Goal: Task Accomplishment & Management: Manage account settings

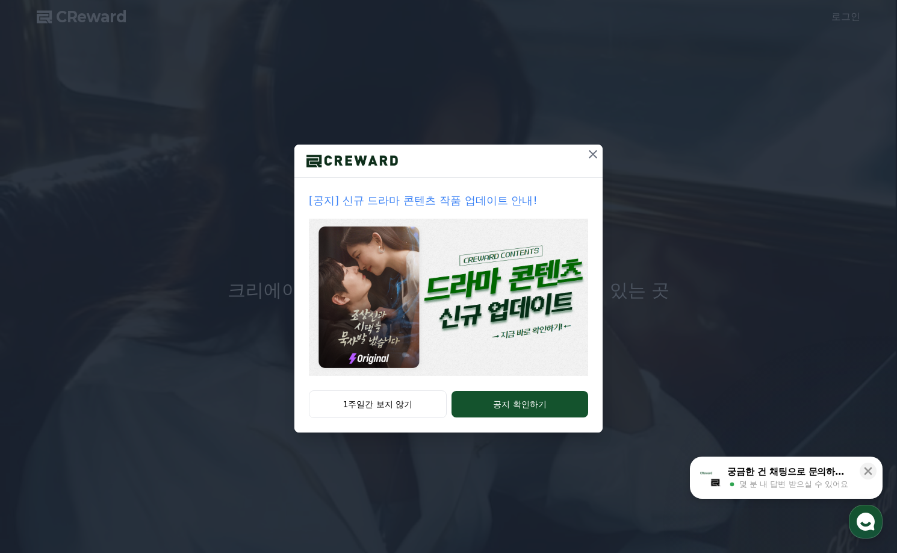
click at [595, 154] on icon at bounding box center [593, 154] width 14 height 14
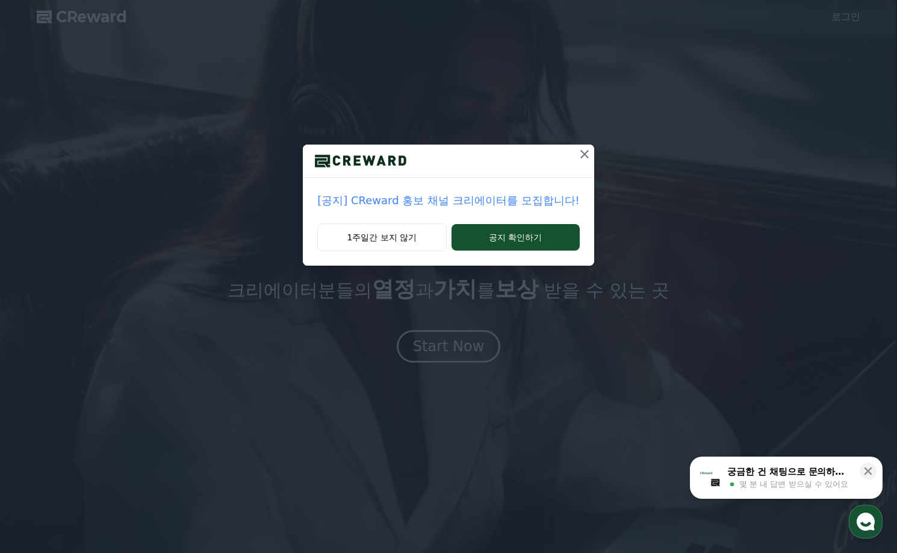
click at [581, 155] on icon at bounding box center [584, 154] width 8 height 8
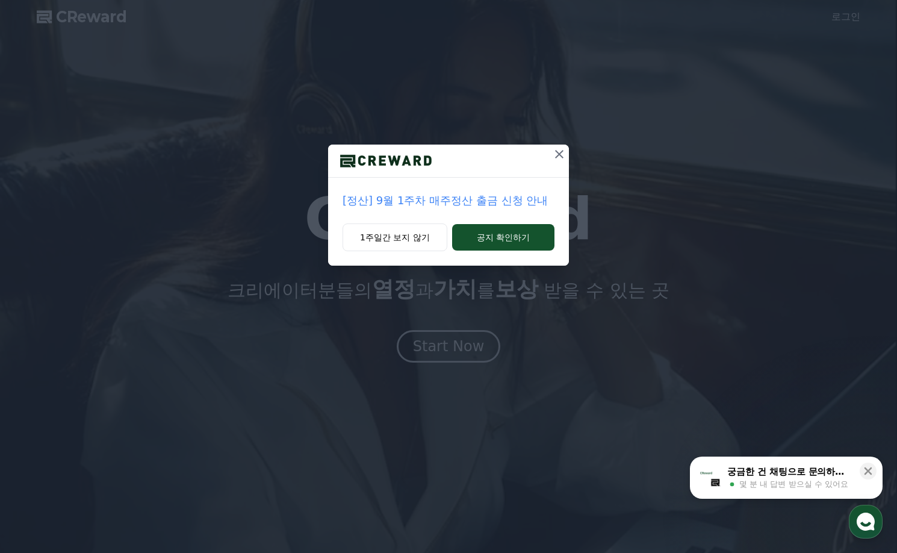
click at [562, 155] on icon at bounding box center [559, 154] width 14 height 14
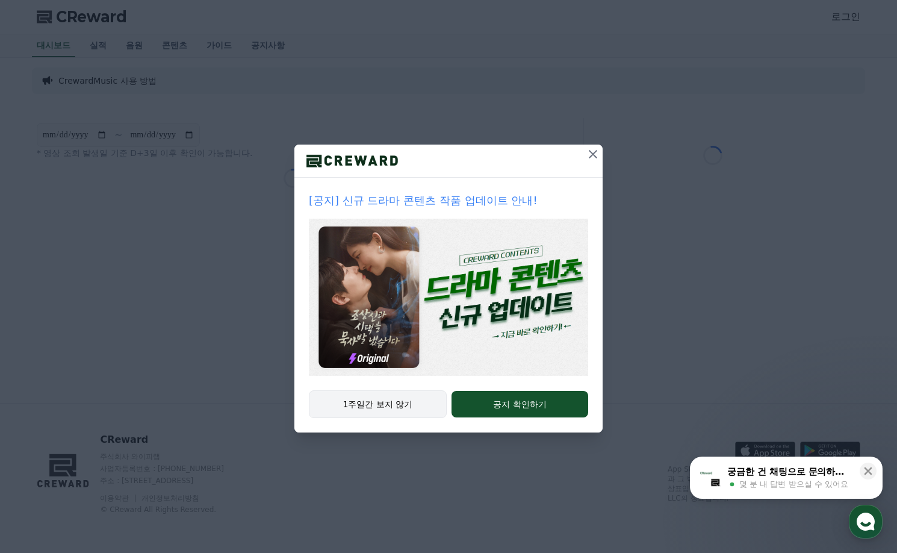
click at [396, 406] on button "1주일간 보지 않기" at bounding box center [378, 404] width 138 height 28
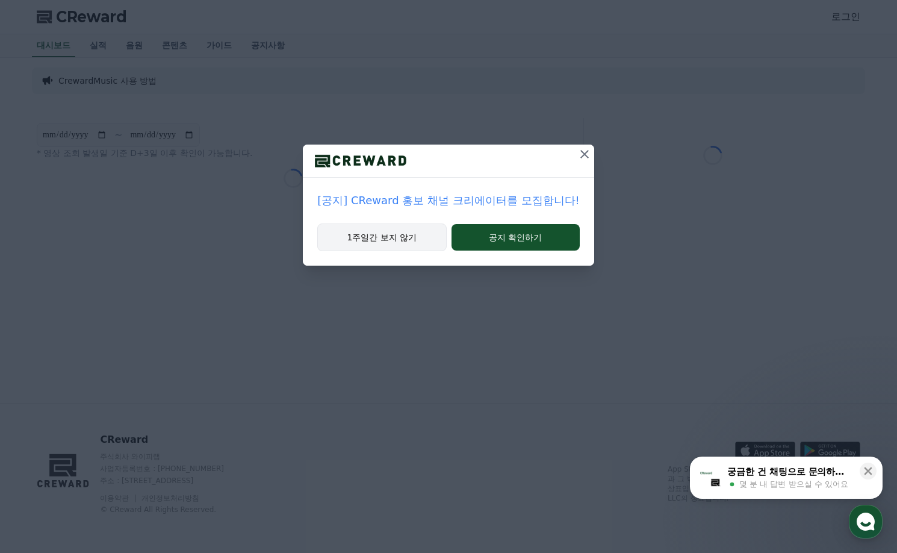
click at [392, 237] on button "1주일간 보지 않기" at bounding box center [381, 237] width 129 height 28
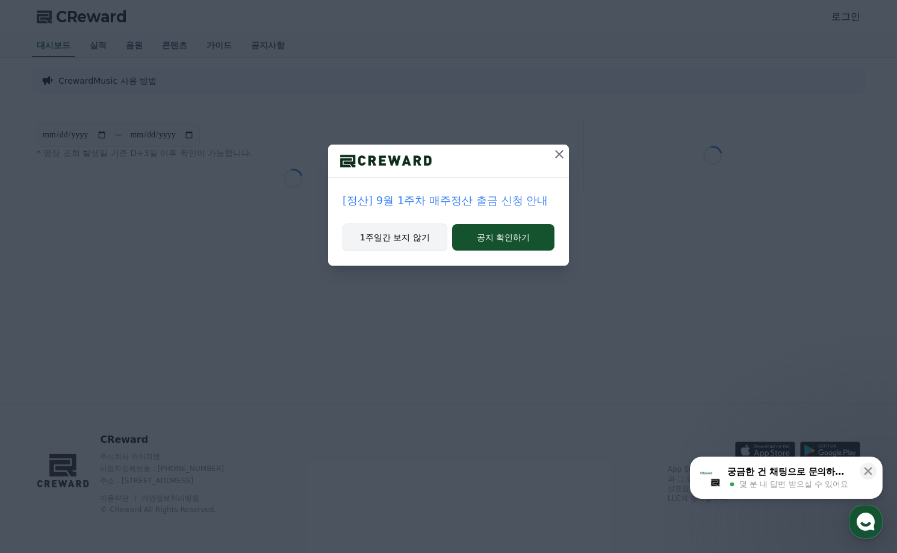
click at [392, 237] on button "1주일간 보지 않기" at bounding box center [395, 237] width 105 height 28
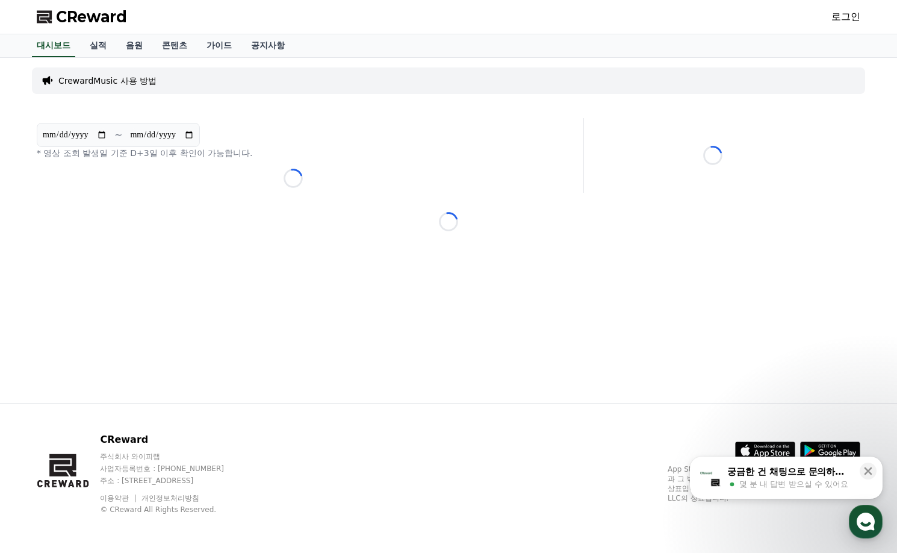
click at [843, 19] on link "로그인" at bounding box center [845, 17] width 29 height 14
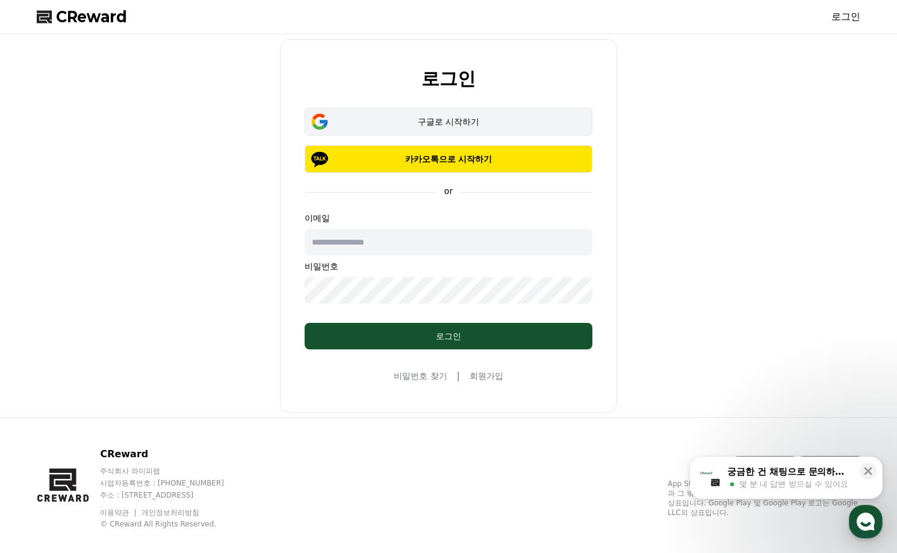
click at [460, 120] on div "구글로 시작하기" at bounding box center [448, 122] width 253 height 12
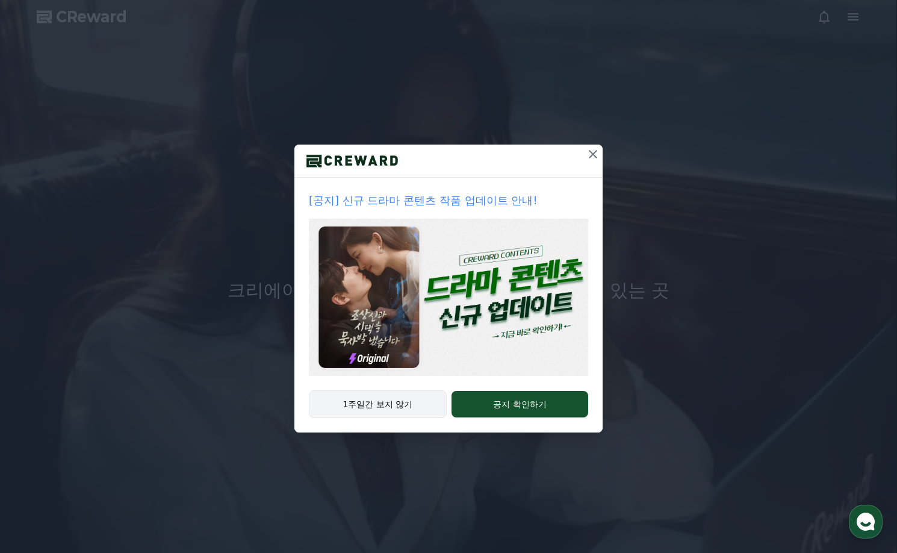
click at [392, 405] on button "1주일간 보지 않기" at bounding box center [378, 404] width 138 height 28
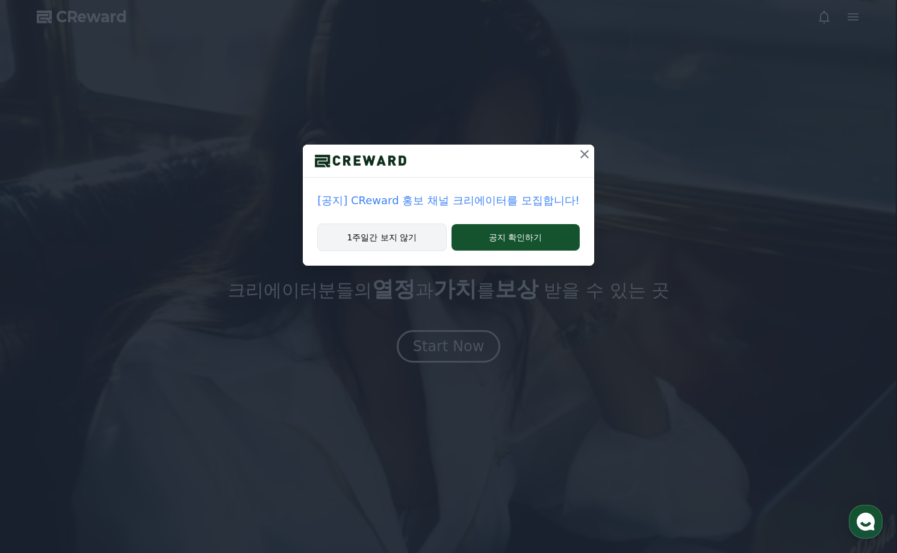
click at [377, 231] on button "1주일간 보지 않기" at bounding box center [381, 237] width 129 height 28
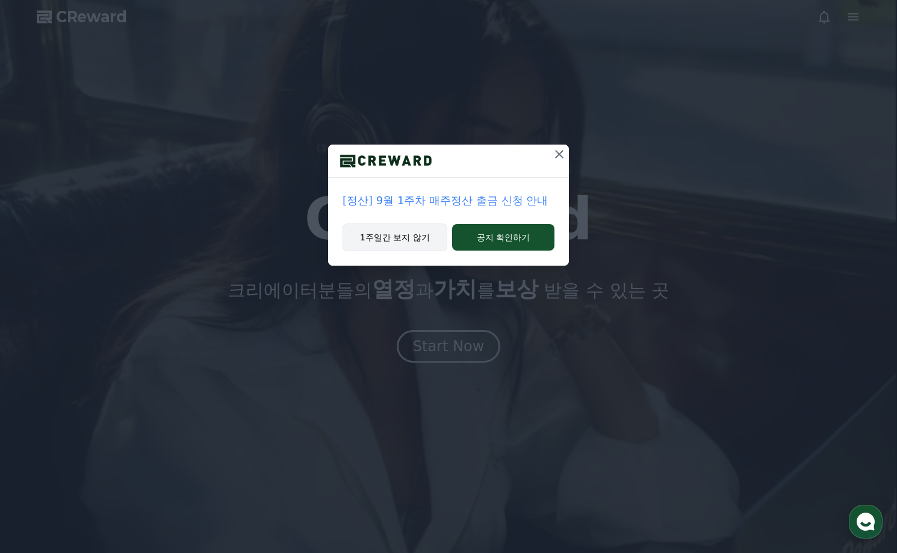
drag, startPoint x: 391, startPoint y: 228, endPoint x: 405, endPoint y: 237, distance: 15.7
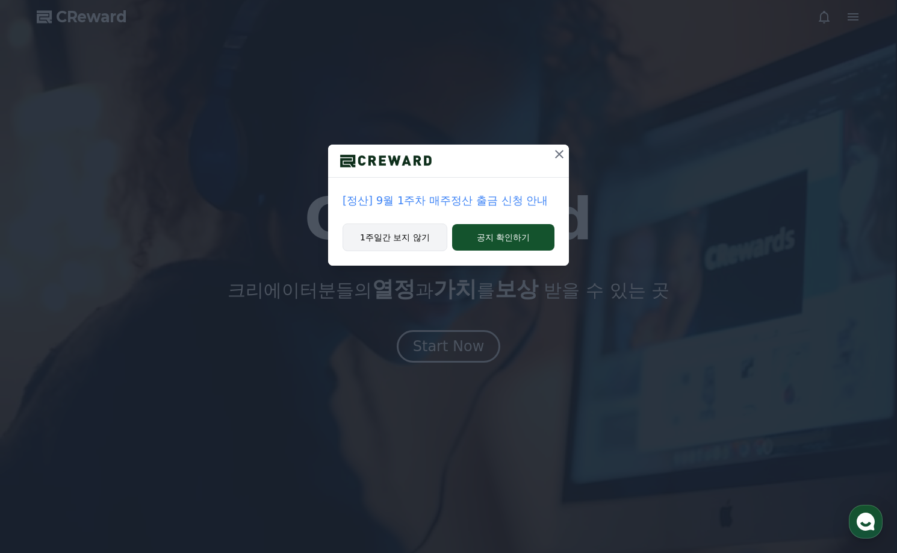
click at [390, 230] on button "1주일간 보지 않기" at bounding box center [395, 237] width 105 height 28
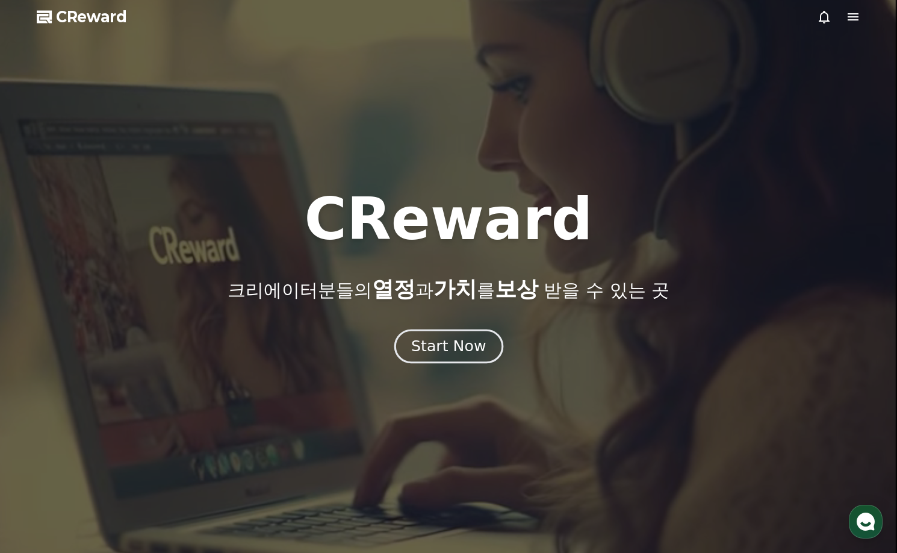
click at [456, 344] on div "Start Now" at bounding box center [448, 346] width 75 height 20
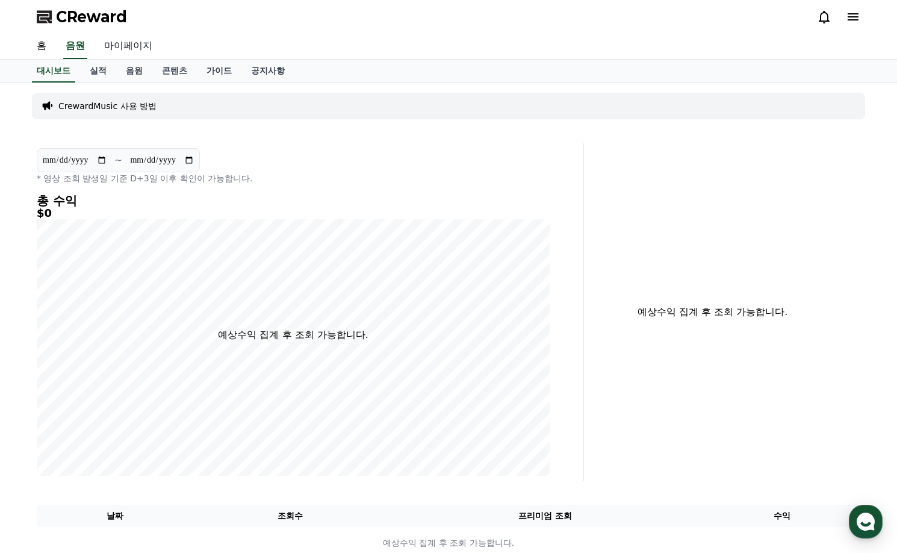
click at [120, 46] on link "마이페이지" at bounding box center [128, 46] width 67 height 25
select select "**********"
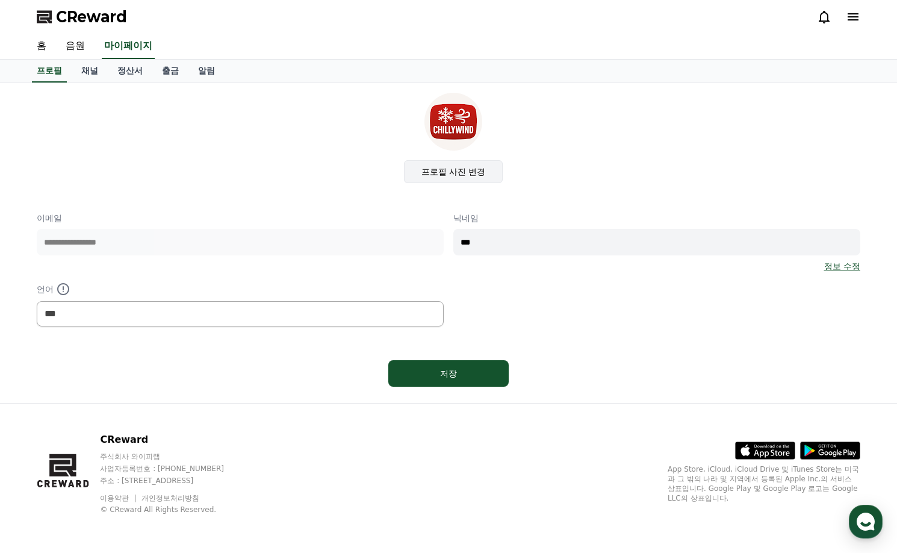
click at [451, 169] on label "프로필 사진 변경" at bounding box center [453, 171] width 99 height 23
click at [0, 0] on input "프로필 사진 변경" at bounding box center [0, 0] width 0 height 0
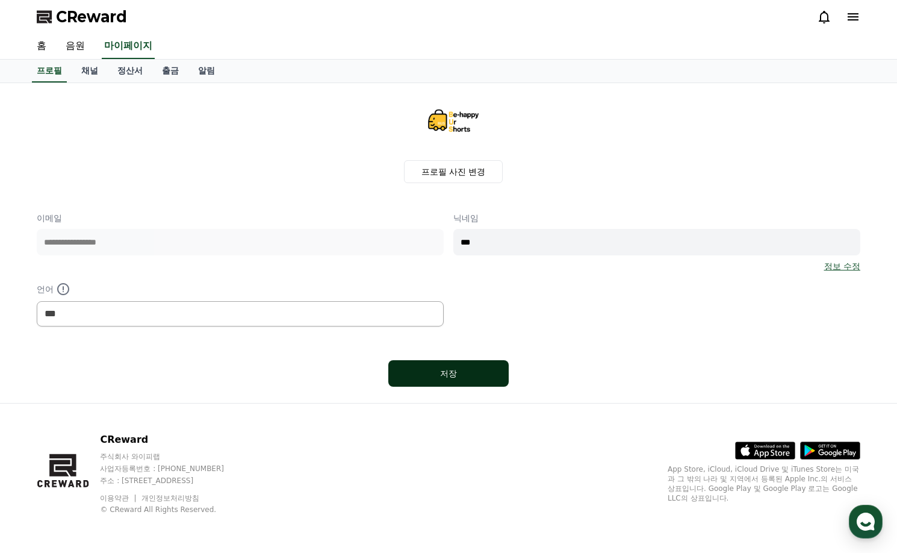
click at [460, 374] on div "저장" at bounding box center [448, 373] width 72 height 12
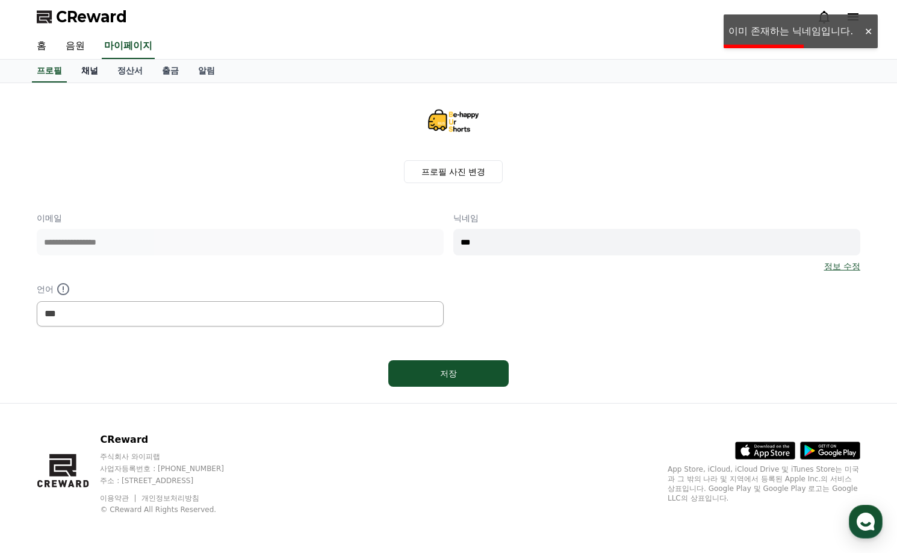
click at [96, 72] on link "채널" at bounding box center [90, 71] width 36 height 23
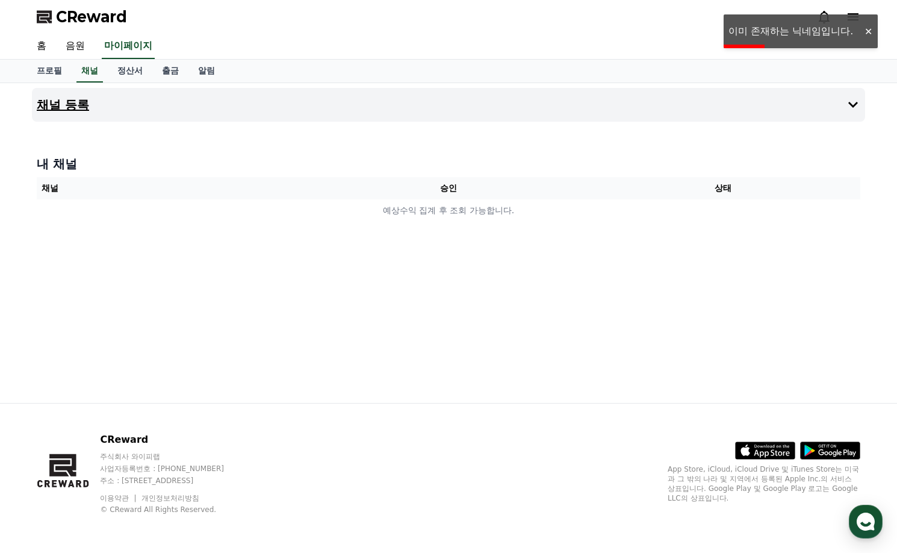
click at [87, 102] on h4 "채널 등록" at bounding box center [63, 104] width 52 height 13
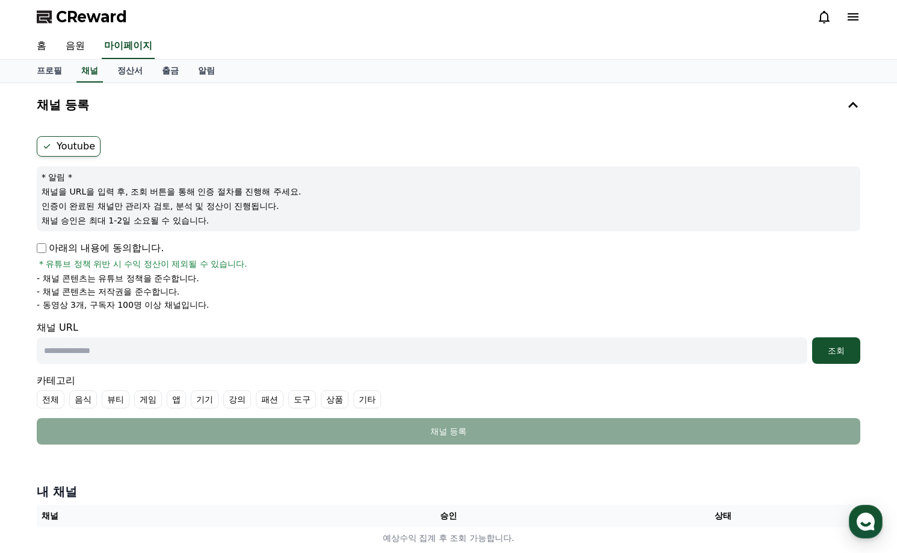
scroll to position [120, 0]
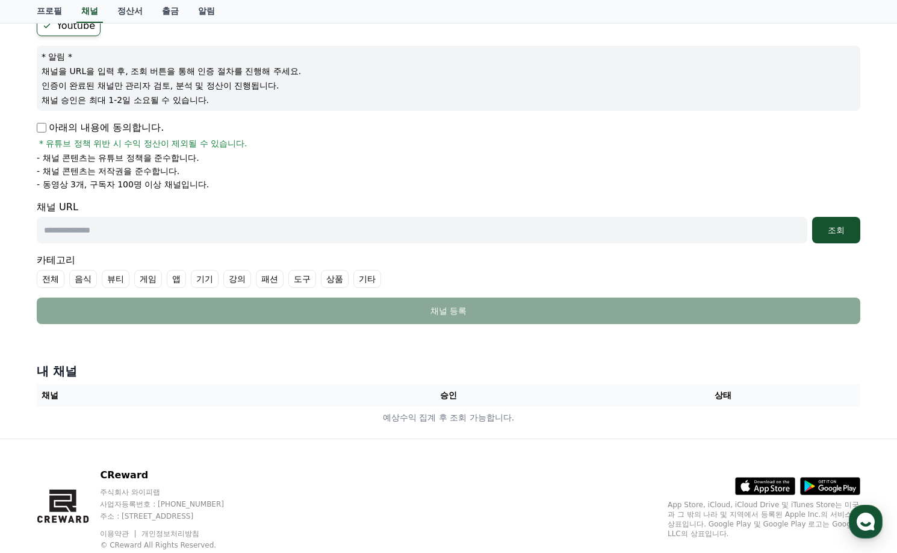
click at [44, 273] on label "전체" at bounding box center [51, 279] width 28 height 18
click at [101, 229] on input "text" at bounding box center [422, 230] width 771 height 26
paste input "**********"
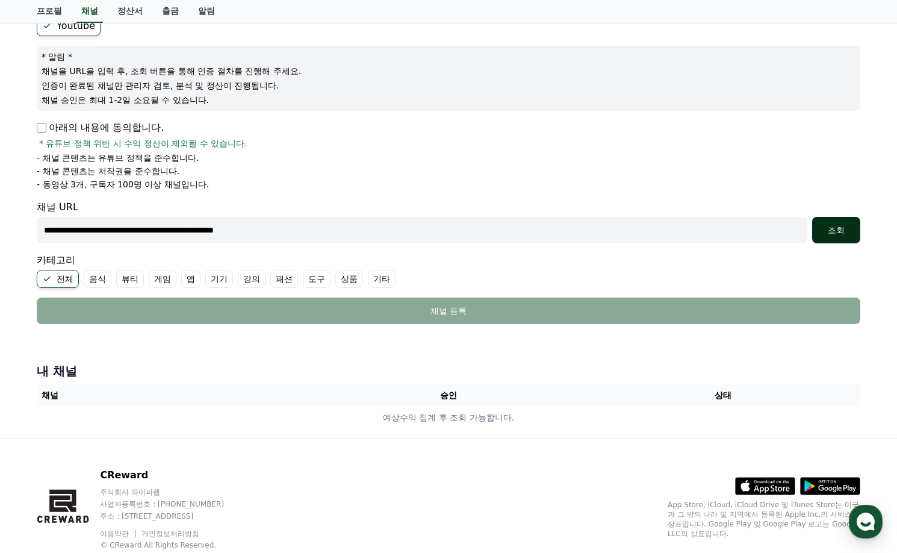
type input "**********"
click at [826, 229] on div "조회" at bounding box center [836, 230] width 39 height 12
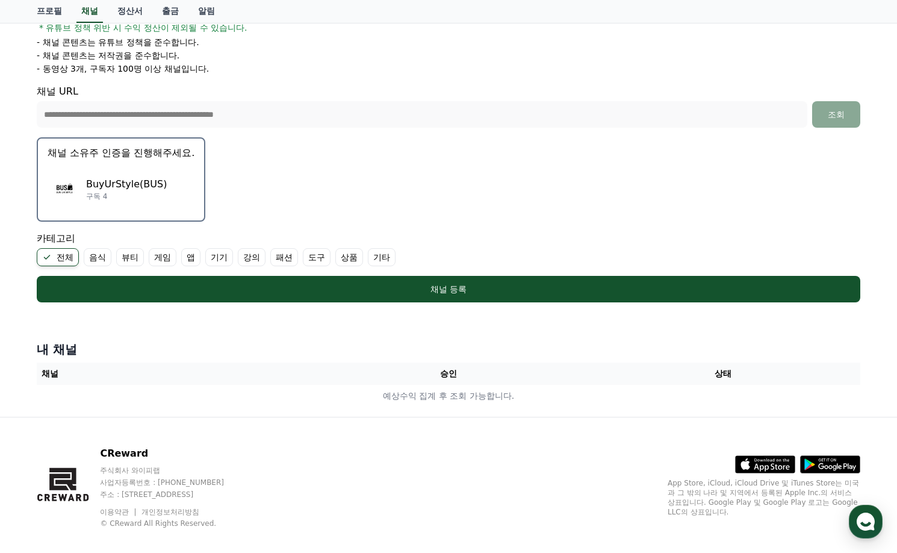
scroll to position [241, 0]
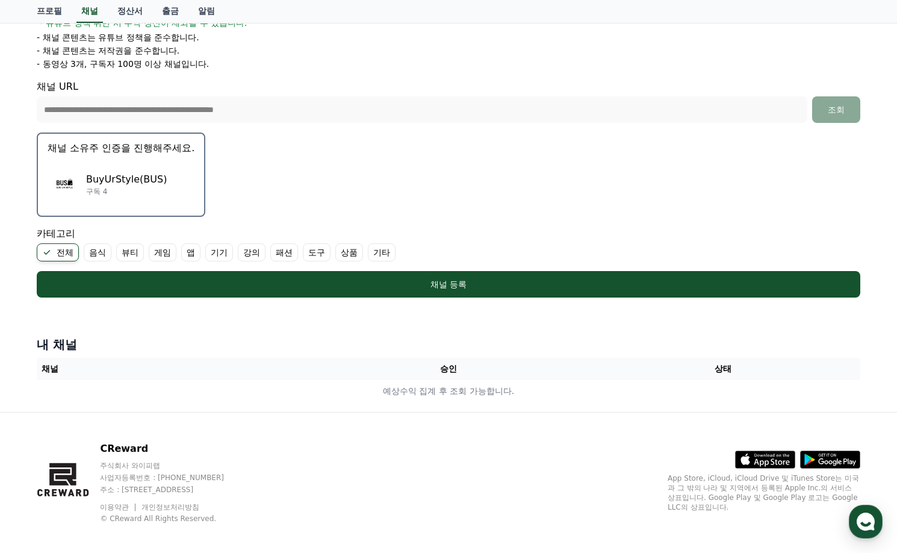
click at [141, 183] on p "BuyUrStyle(BUS)" at bounding box center [126, 179] width 81 height 14
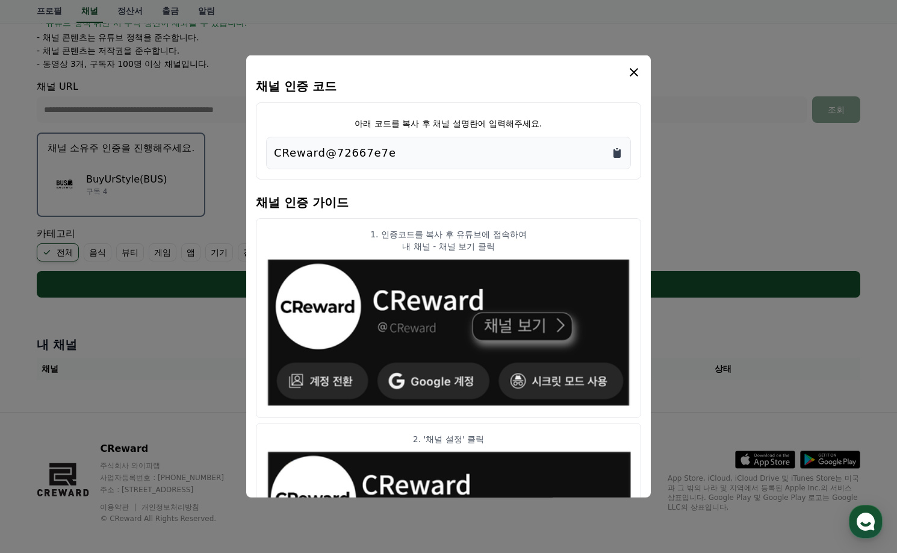
click at [615, 152] on icon "Copy to clipboard" at bounding box center [616, 153] width 7 height 9
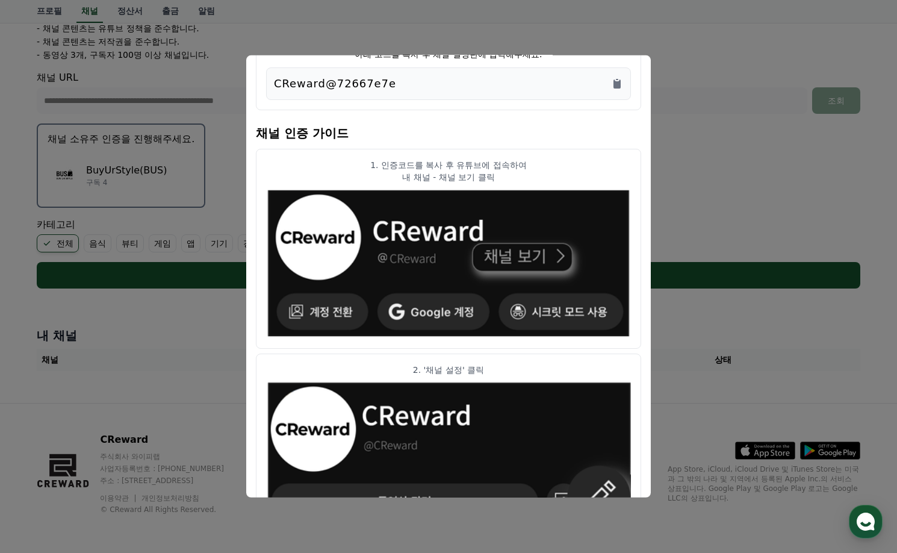
scroll to position [0, 0]
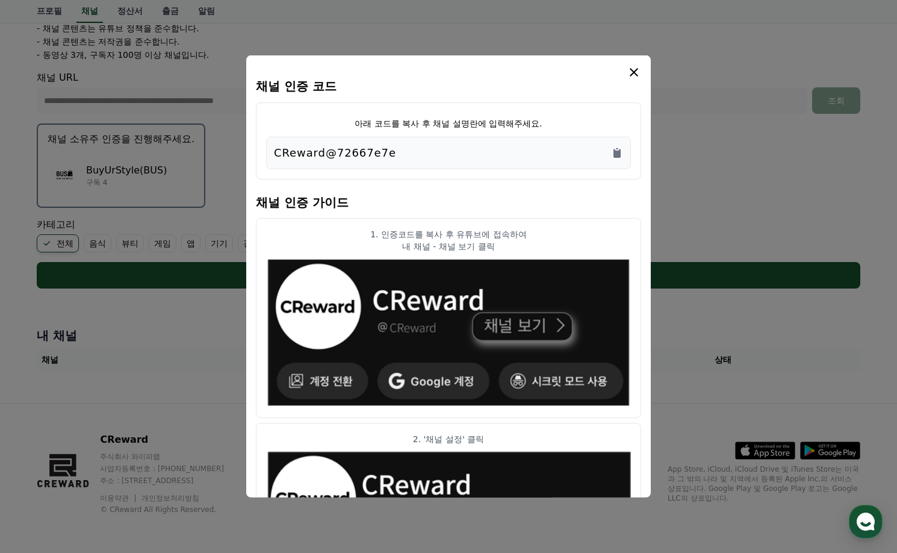
drag, startPoint x: 635, startPoint y: 69, endPoint x: 633, endPoint y: 79, distance: 11.0
click at [635, 69] on icon "modal" at bounding box center [634, 72] width 14 height 14
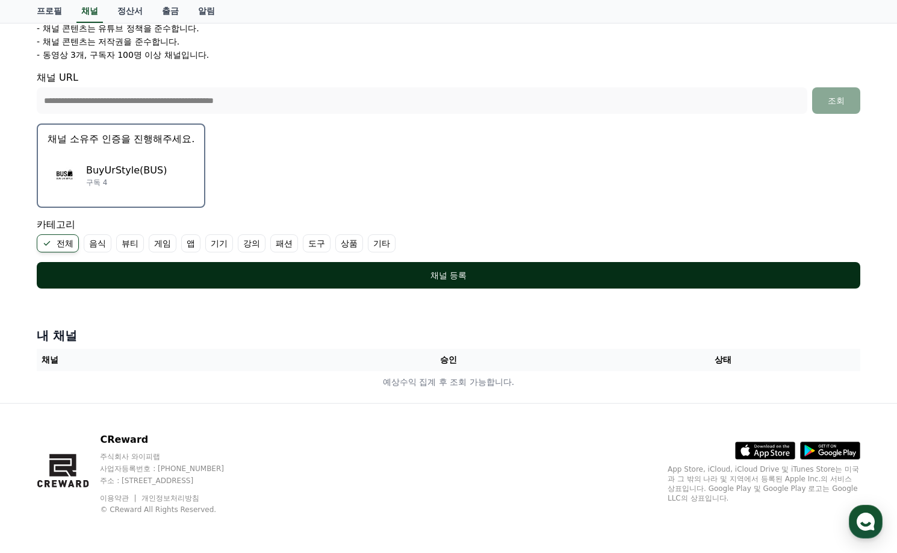
click at [448, 277] on div "채널 등록" at bounding box center [448, 275] width 775 height 12
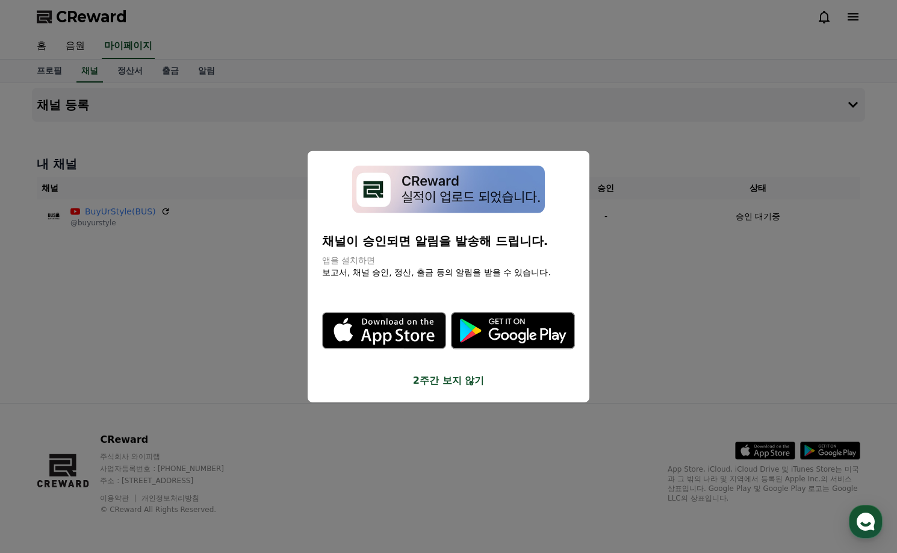
click at [450, 382] on button "2주간 보지 않기" at bounding box center [448, 380] width 253 height 14
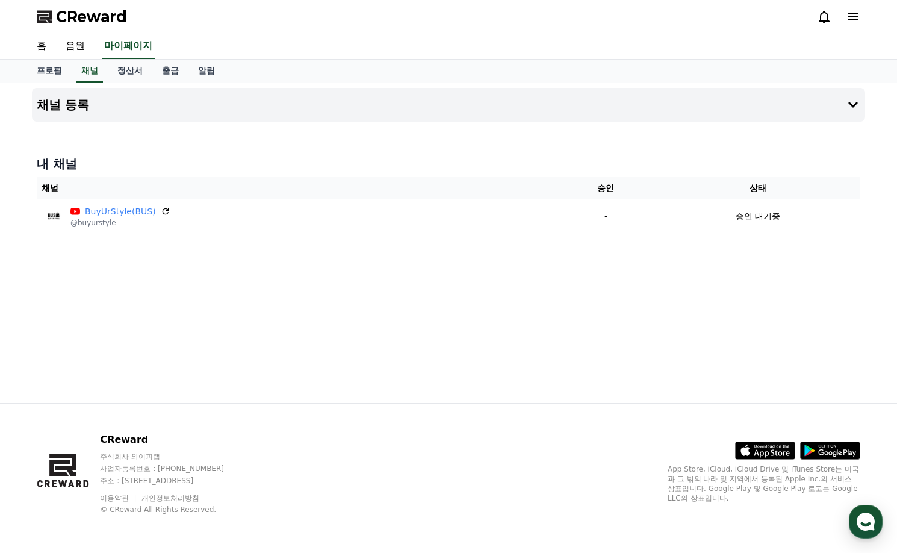
click at [383, 328] on div "채널 등록 내 채널 채널 승인 상태 BuyUrStyle(BUS) @buyurstyle - 승인 대기중" at bounding box center [448, 243] width 843 height 320
click at [74, 108] on h4 "채널 등록" at bounding box center [63, 104] width 52 height 13
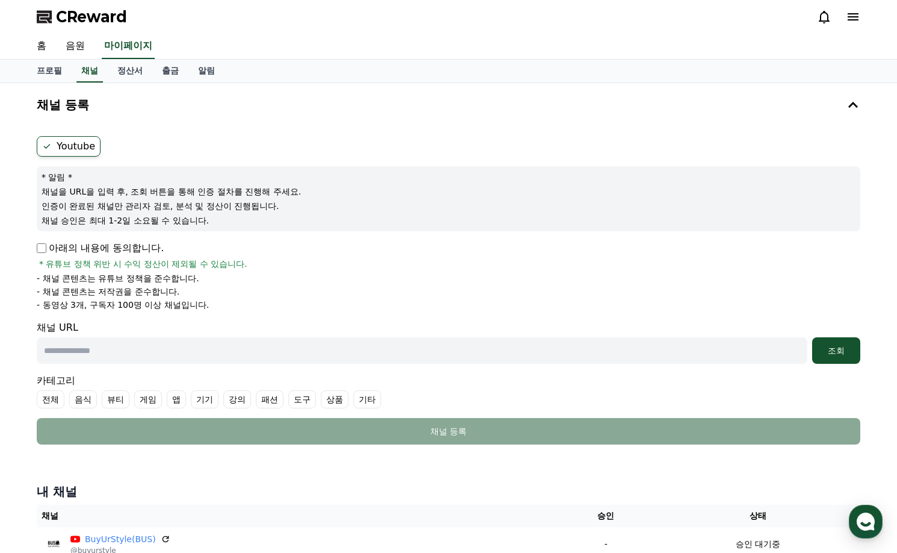
click at [137, 352] on input "text" at bounding box center [422, 350] width 771 height 26
paste input "**********"
type input "**********"
click at [833, 346] on div "조회" at bounding box center [836, 350] width 39 height 12
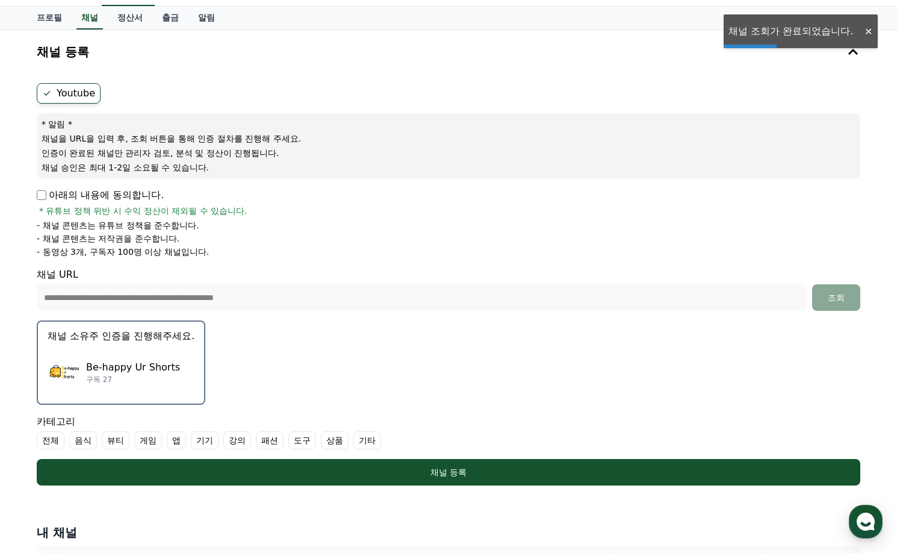
scroll to position [120, 0]
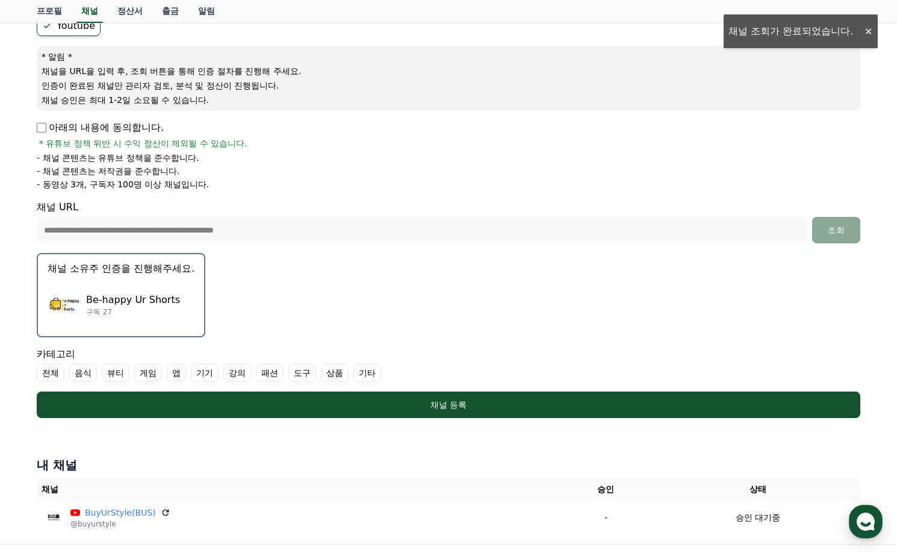
click at [111, 293] on p "Be-happy Ur Shorts" at bounding box center [133, 300] width 94 height 14
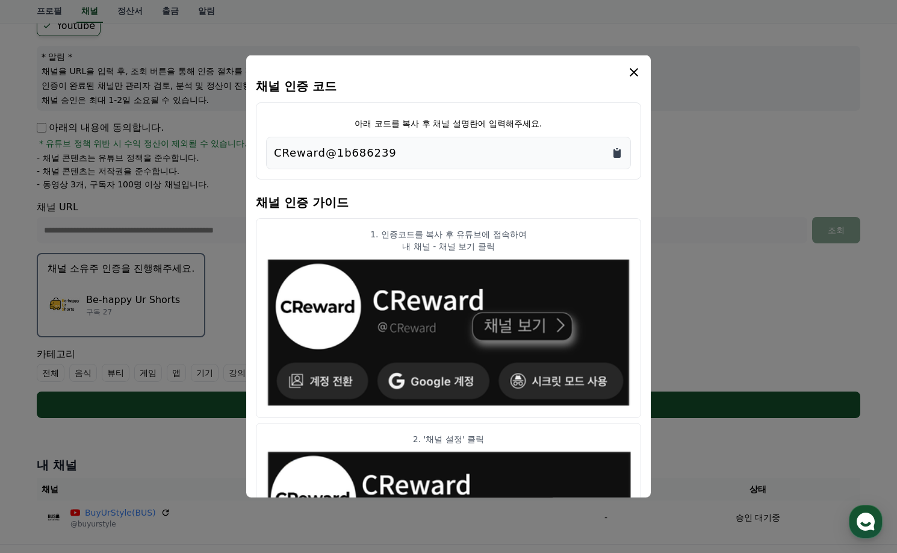
click at [616, 153] on icon "Copy to clipboard" at bounding box center [616, 153] width 7 height 9
drag, startPoint x: 634, startPoint y: 73, endPoint x: 627, endPoint y: 77, distance: 8.4
click at [634, 73] on icon "modal" at bounding box center [634, 72] width 8 height 8
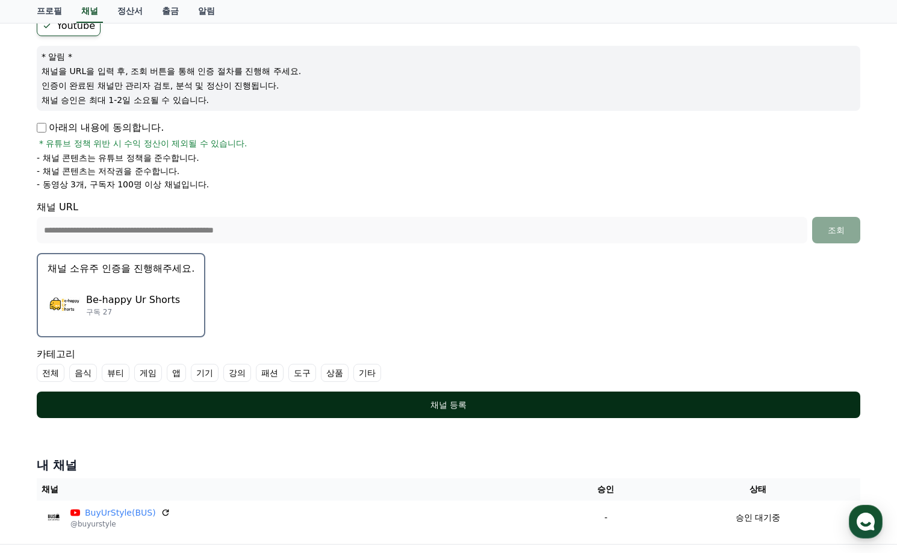
click at [358, 403] on div "채널 등록" at bounding box center [448, 404] width 775 height 12
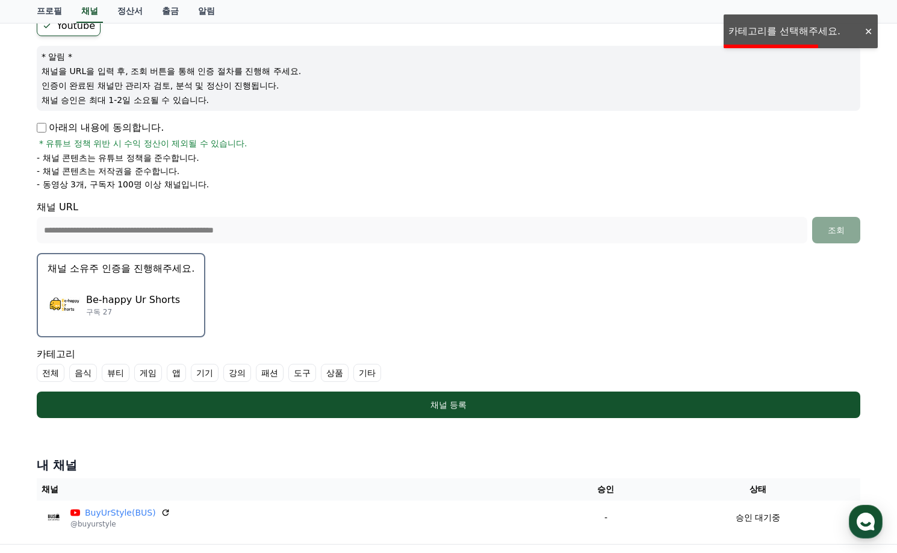
click at [45, 371] on label "전체" at bounding box center [51, 373] width 28 height 18
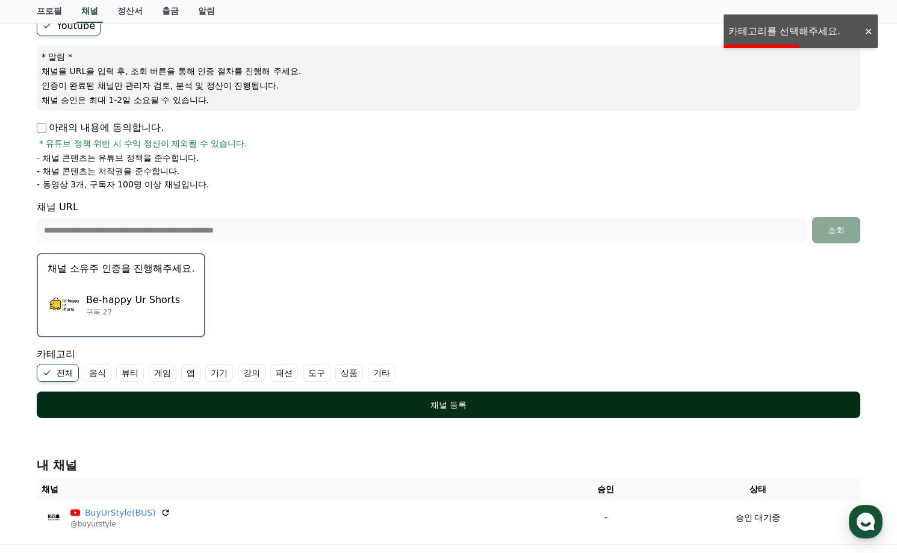
click at [190, 398] on div "채널 등록" at bounding box center [448, 404] width 775 height 12
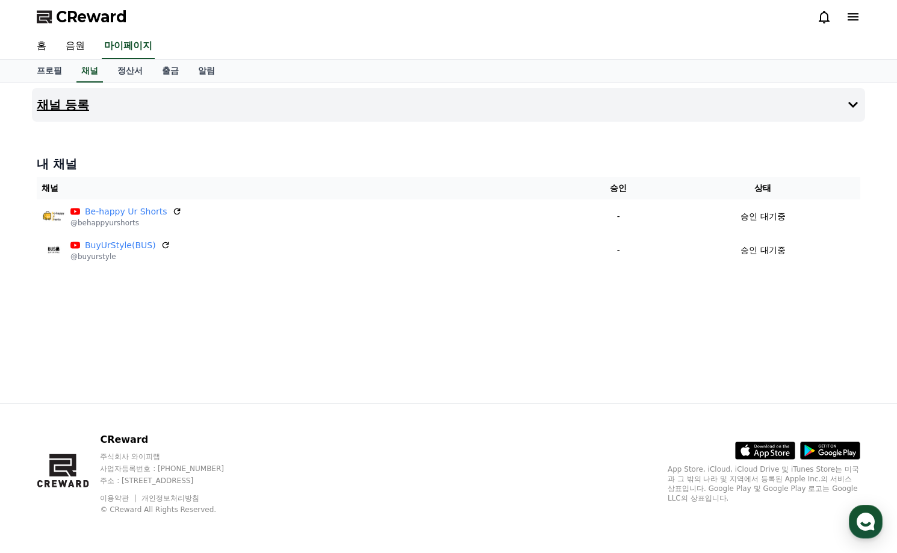
click at [851, 105] on icon at bounding box center [853, 105] width 10 height 6
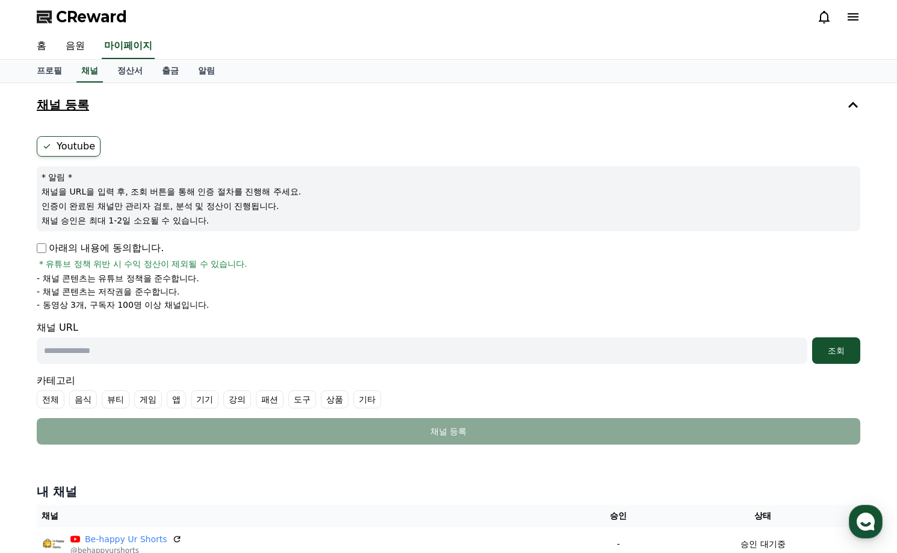
click at [123, 142] on ul "Youtube" at bounding box center [448, 146] width 823 height 20
click at [50, 145] on icon at bounding box center [47, 146] width 10 height 10
click at [73, 143] on label "Youtube" at bounding box center [69, 146] width 64 height 20
click at [155, 143] on ul "Youtube" at bounding box center [448, 146] width 823 height 20
click at [83, 143] on label "Youtube" at bounding box center [69, 146] width 64 height 20
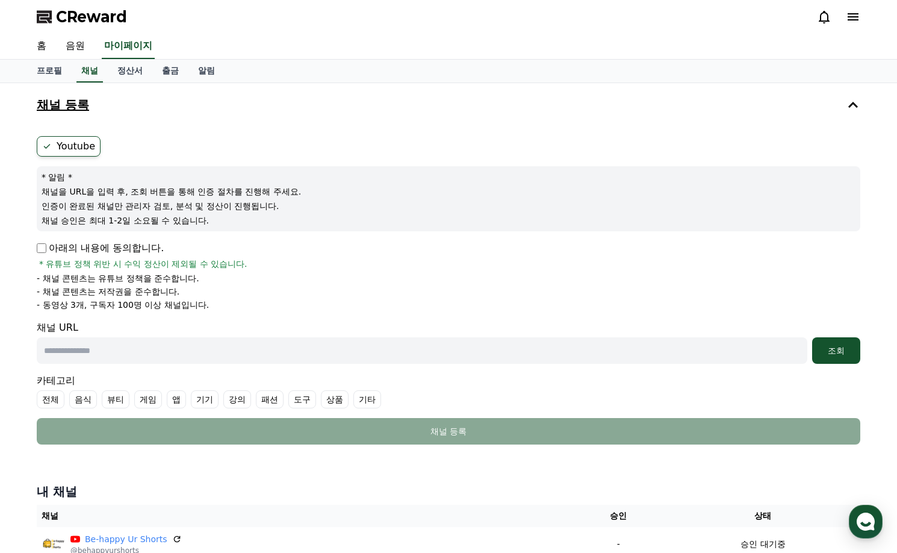
click at [181, 143] on ul "Youtube" at bounding box center [448, 146] width 823 height 20
drag, startPoint x: 79, startPoint y: 143, endPoint x: 192, endPoint y: 143, distance: 113.2
click at [80, 143] on label "Youtube" at bounding box center [69, 146] width 64 height 20
drag, startPoint x: 250, startPoint y: 143, endPoint x: 244, endPoint y: 140, distance: 7.0
click at [249, 141] on ul "Youtube" at bounding box center [448, 146] width 823 height 20
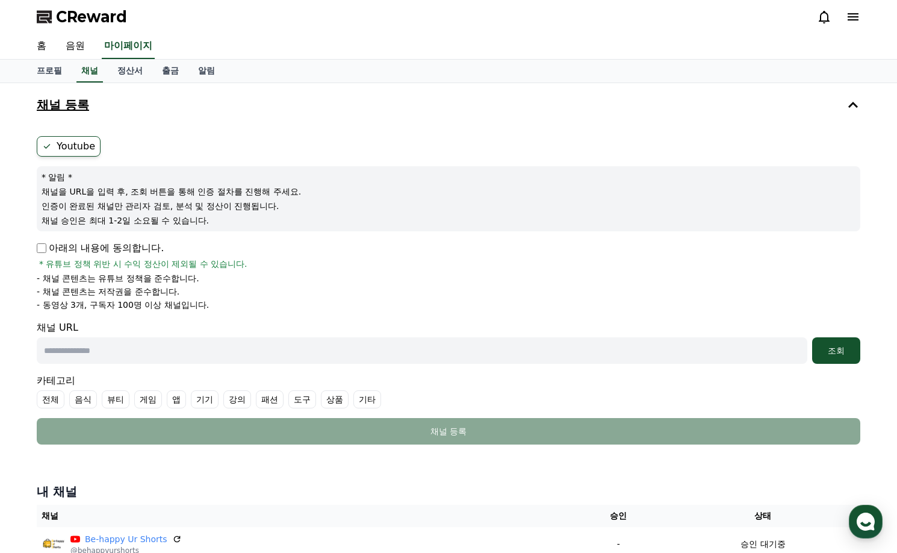
drag, startPoint x: 107, startPoint y: 140, endPoint x: 207, endPoint y: 147, distance: 100.2
click at [115, 141] on ul "Youtube" at bounding box center [448, 146] width 823 height 20
click at [208, 147] on ul "Youtube" at bounding box center [448, 146] width 823 height 20
click at [50, 66] on link "프로필" at bounding box center [49, 71] width 45 height 23
select select "**********"
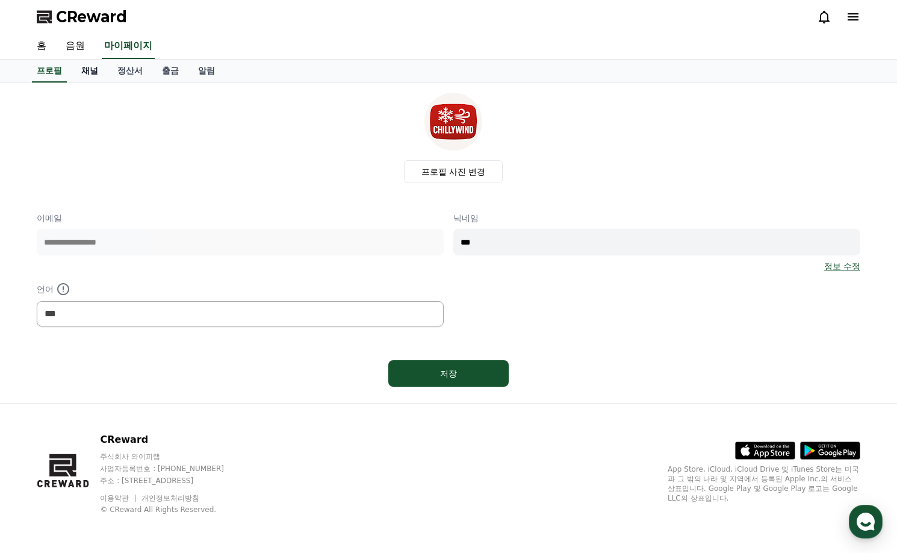
click at [88, 67] on link "채널" at bounding box center [90, 71] width 36 height 23
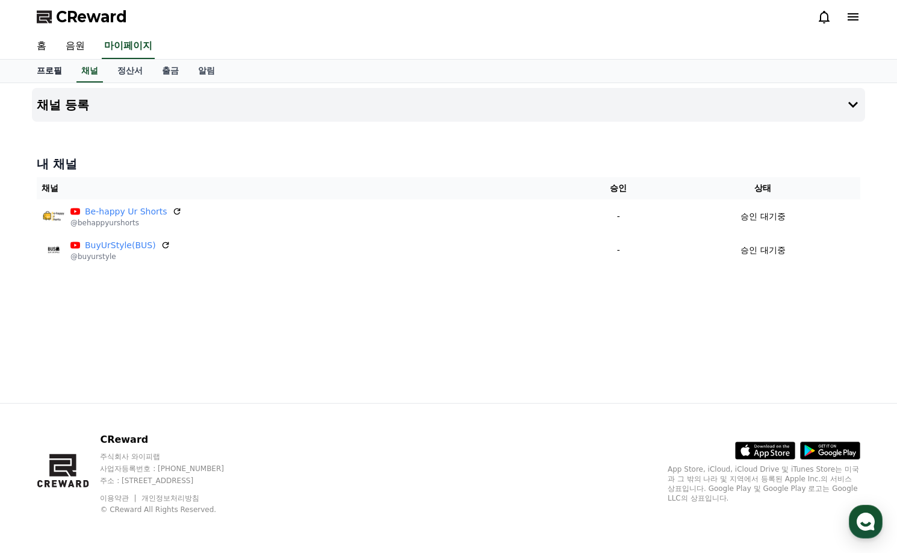
click at [51, 64] on link "프로필" at bounding box center [49, 71] width 45 height 23
select select "**********"
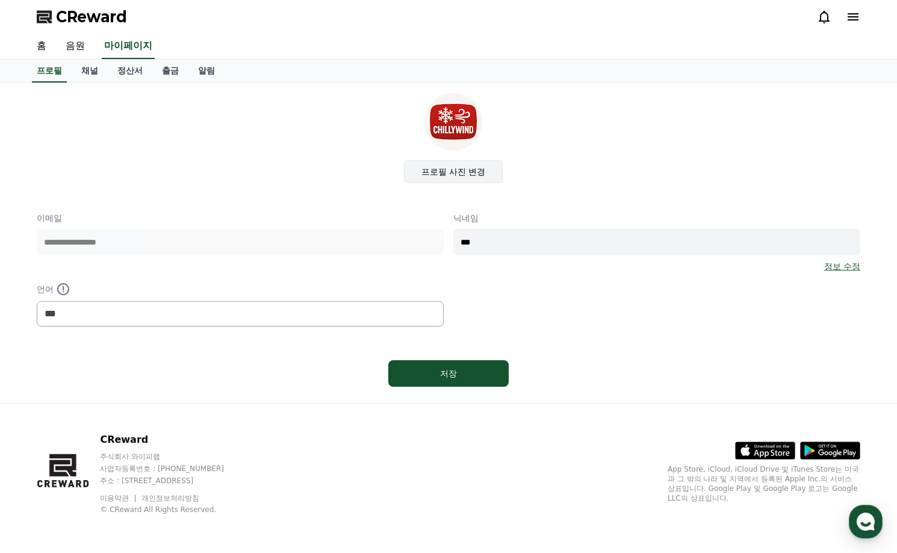
click at [453, 172] on label "프로필 사진 변경" at bounding box center [453, 171] width 99 height 23
click at [0, 0] on input "프로필 사진 변경" at bounding box center [0, 0] width 0 height 0
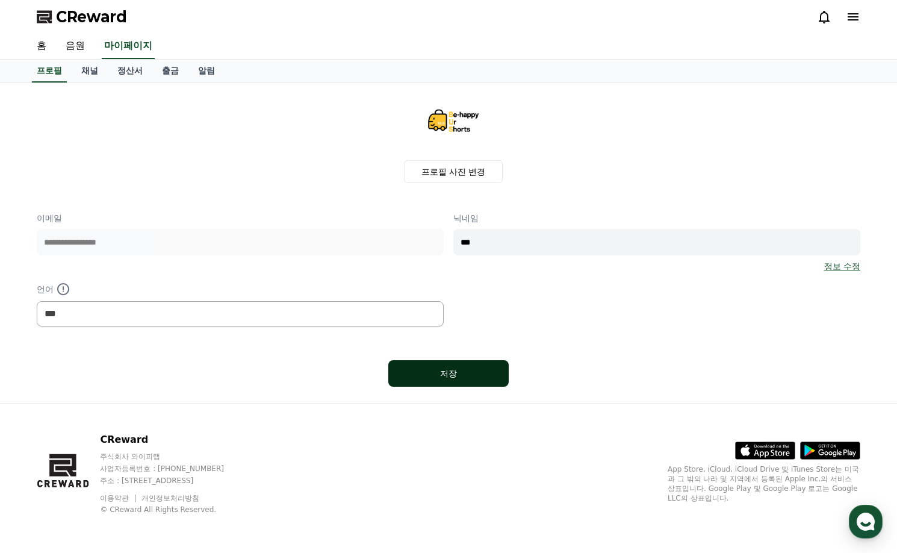
click at [472, 373] on div "저장" at bounding box center [448, 373] width 72 height 12
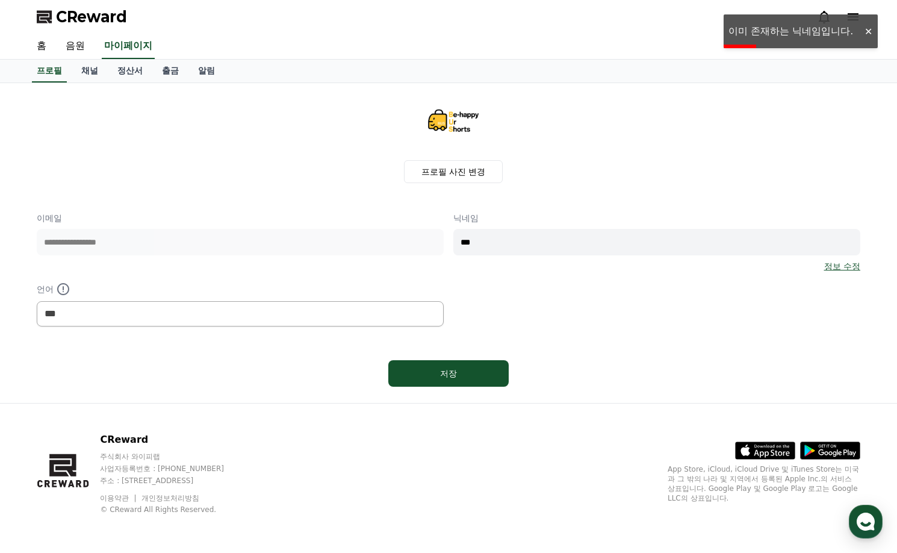
click at [345, 238] on div "**********" at bounding box center [448, 269] width 823 height 114
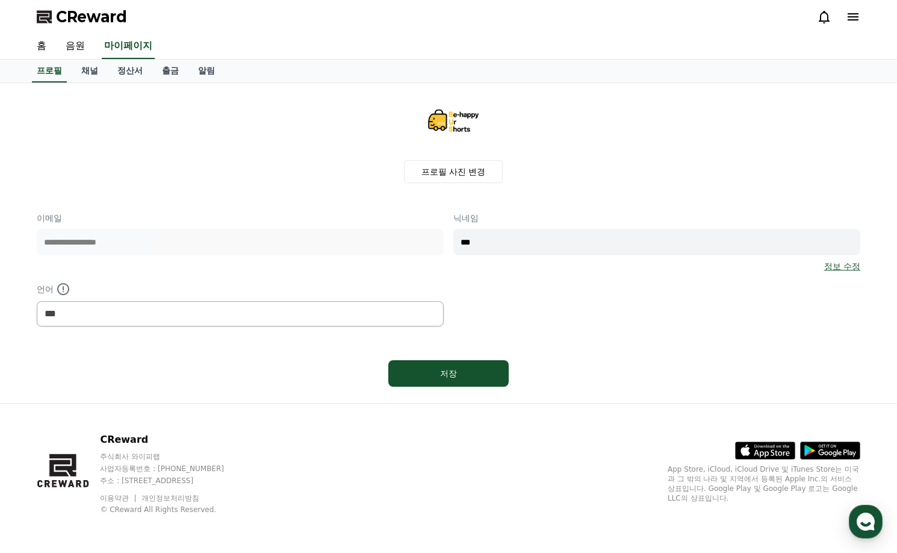
type input "*"
type input "***"
click at [453, 379] on button "저장" at bounding box center [448, 373] width 120 height 26
select select "**********"
click at [93, 67] on link "채널" at bounding box center [90, 71] width 36 height 23
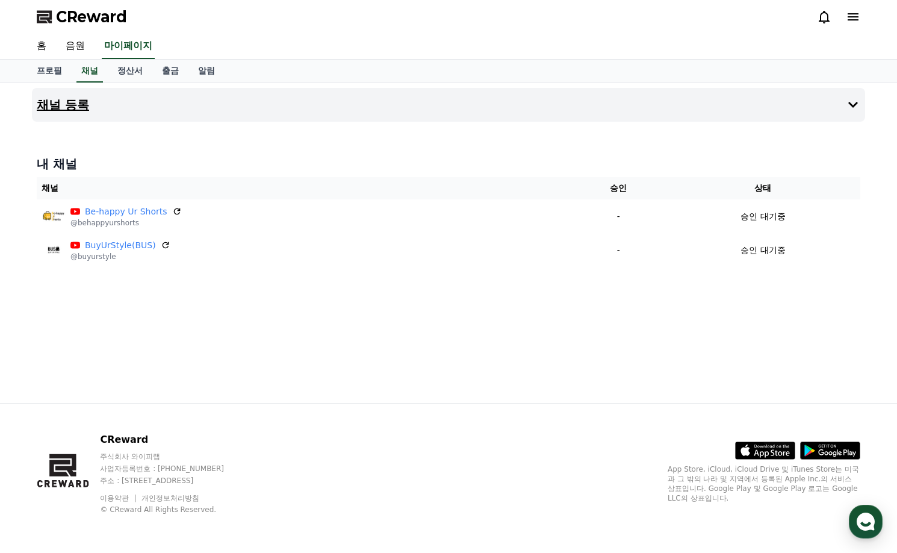
click at [91, 93] on button "채널 등록" at bounding box center [448, 105] width 833 height 34
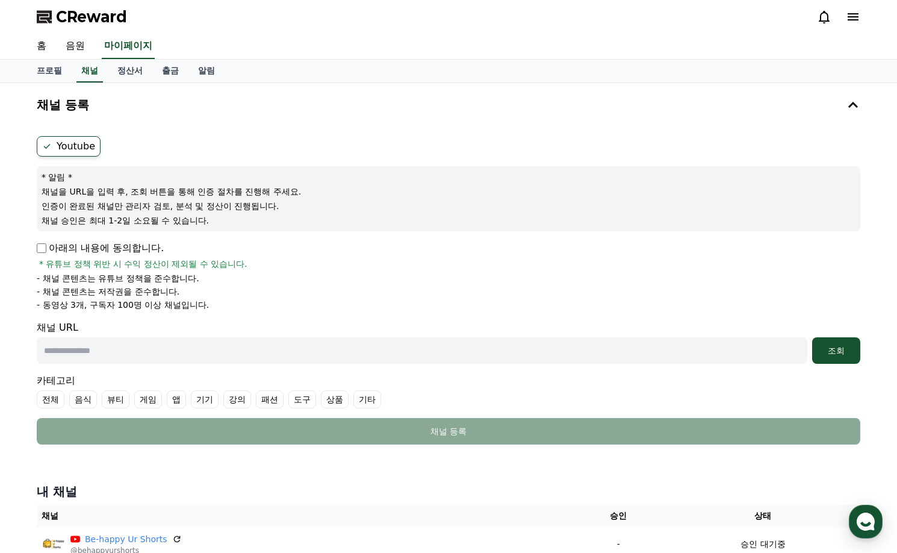
click at [67, 141] on label "Youtube" at bounding box center [69, 146] width 64 height 20
click at [59, 146] on label "Youtube" at bounding box center [69, 146] width 64 height 20
drag, startPoint x: 111, startPoint y: 344, endPoint x: 125, endPoint y: 349, distance: 15.2
click at [119, 349] on input "text" at bounding box center [422, 350] width 771 height 26
paste input "**********"
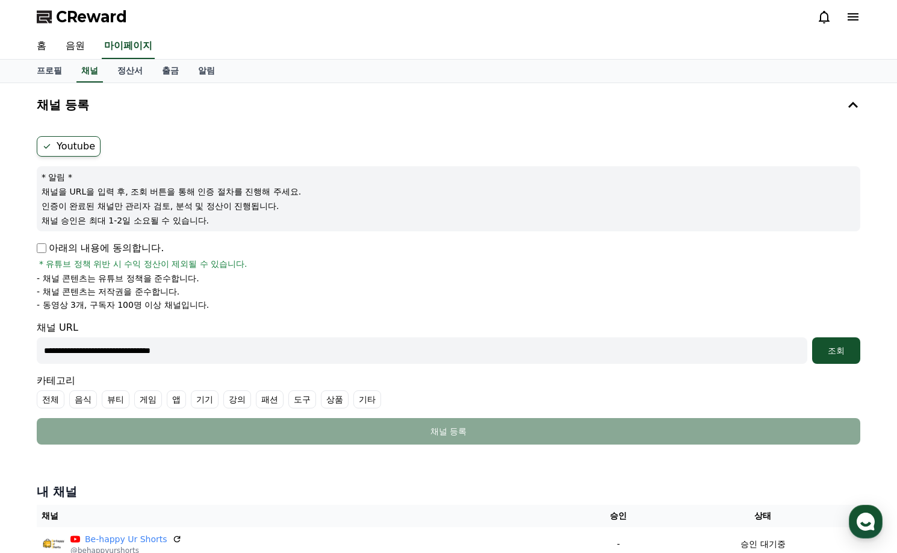
type input "**********"
drag, startPoint x: 861, startPoint y: 350, endPoint x: 836, endPoint y: 350, distance: 25.9
click at [860, 350] on div "**********" at bounding box center [448, 290] width 833 height 318
click at [836, 350] on div "조회" at bounding box center [836, 350] width 39 height 12
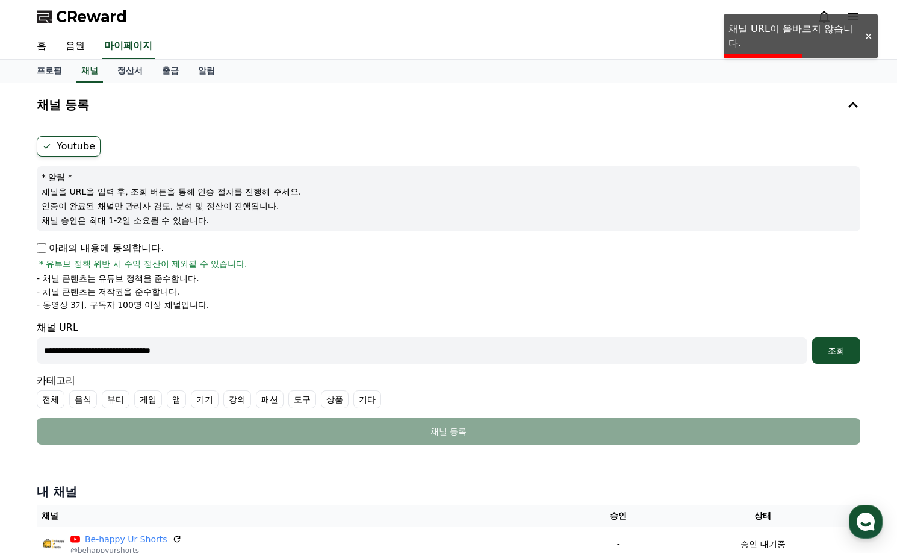
click at [120, 249] on p "아래의 내용에 동의합니다." at bounding box center [100, 248] width 127 height 14
click at [36, 251] on div "**********" at bounding box center [448, 290] width 833 height 318
click at [826, 352] on div "조회" at bounding box center [836, 350] width 39 height 12
